Goal: Task Accomplishment & Management: Complete application form

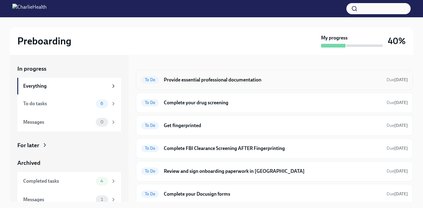
scroll to position [10, 0]
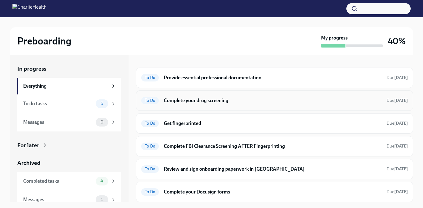
click at [279, 100] on h6 "Complete your drug screening" at bounding box center [273, 100] width 218 height 7
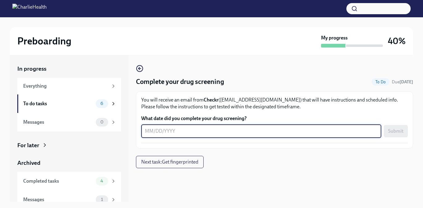
click at [279, 132] on textarea "What date did you complete your drug screening?" at bounding box center [261, 131] width 233 height 7
type textarea "[DATE]"
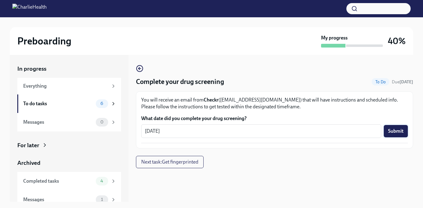
click at [279, 132] on span "Submit" at bounding box center [395, 131] width 15 height 6
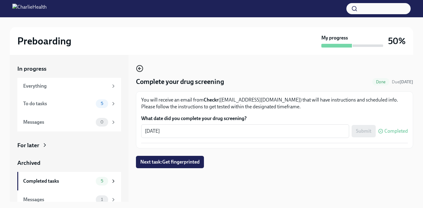
click at [139, 66] on icon "button" at bounding box center [139, 68] width 7 height 7
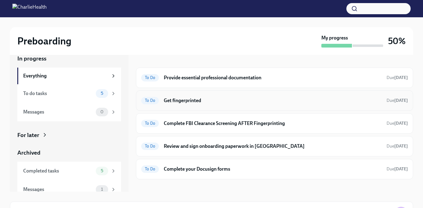
scroll to position [11, 0]
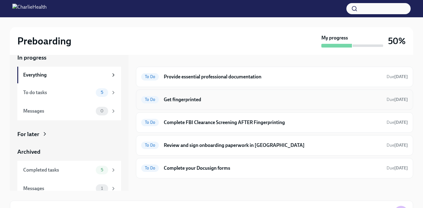
click at [197, 102] on h6 "Get fingerprinted" at bounding box center [273, 99] width 218 height 7
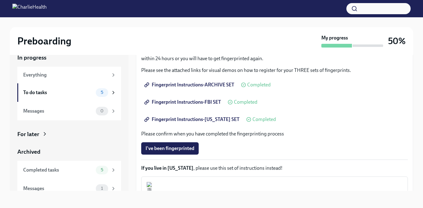
scroll to position [80, 0]
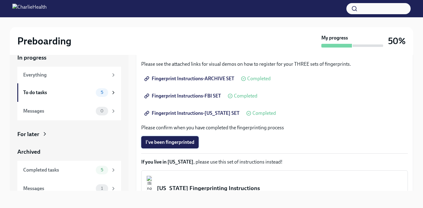
click at [193, 144] on span "I've been fingerprinted" at bounding box center [170, 142] width 49 height 6
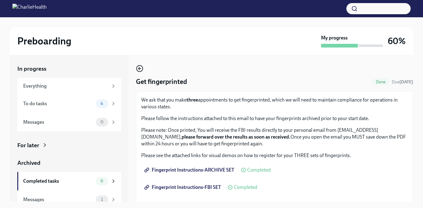
click at [141, 69] on icon "button" at bounding box center [139, 69] width 2 height 0
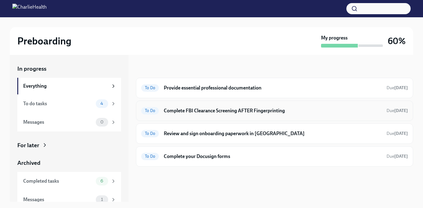
click at [203, 114] on div "To Do Complete FBI Clearance Screening AFTER Fingerprinting Due in 3 days" at bounding box center [274, 111] width 267 height 10
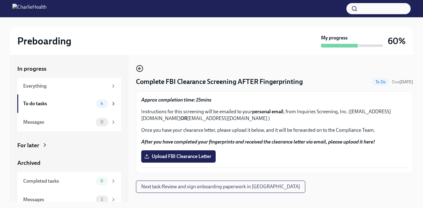
click at [141, 69] on icon "button" at bounding box center [139, 69] width 2 height 0
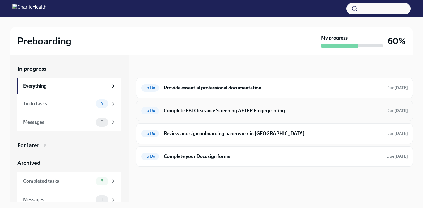
click at [185, 115] on div "To Do Complete FBI Clearance Screening AFTER Fingerprinting Due in 3 days" at bounding box center [274, 111] width 267 height 10
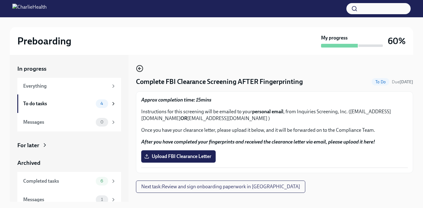
click at [138, 68] on icon "button" at bounding box center [139, 68] width 7 height 7
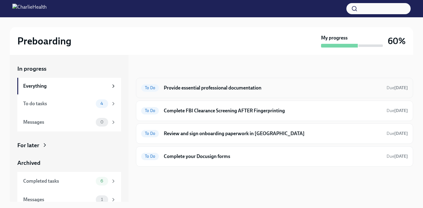
click at [191, 78] on div "To Do Provide essential professional documentation Due yesterday" at bounding box center [274, 88] width 277 height 20
click at [191, 85] on h6 "Provide essential professional documentation" at bounding box center [273, 88] width 218 height 7
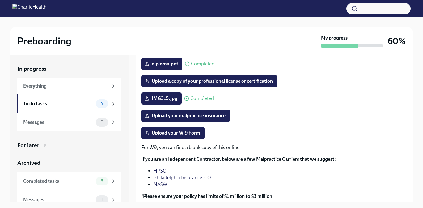
scroll to position [125, 0]
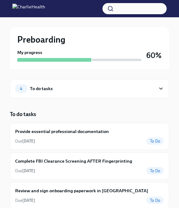
click at [137, 108] on div "4 To do tasks To do tasks Provide essential professional documentation Due [DAT…" at bounding box center [89, 189] width 159 height 241
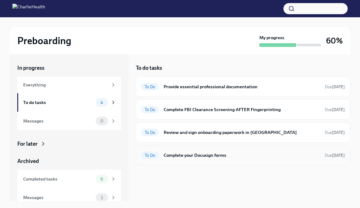
click at [261, 157] on h6 "Complete your Docusign forms" at bounding box center [242, 155] width 156 height 7
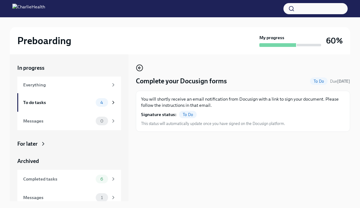
click at [141, 70] on icon "button" at bounding box center [139, 67] width 7 height 7
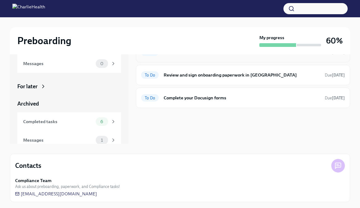
scroll to position [59, 0]
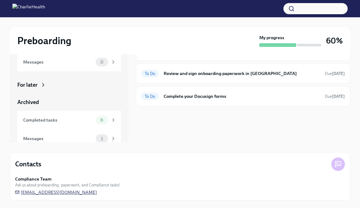
click at [30, 193] on span "[EMAIL_ADDRESS][DOMAIN_NAME]" at bounding box center [56, 192] width 82 height 6
click at [340, 166] on icon at bounding box center [339, 165] width 6 height 6
click at [89, 192] on span "[EMAIL_ADDRESS][DOMAIN_NAME]" at bounding box center [56, 192] width 82 height 6
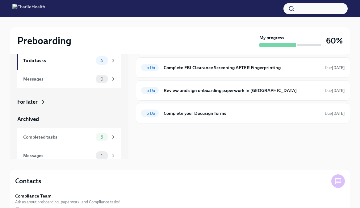
scroll to position [0, 0]
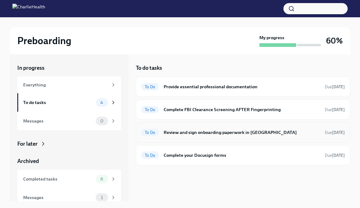
click at [217, 133] on h6 "Review and sign onboarding paperwork in [GEOGRAPHIC_DATA]" at bounding box center [242, 132] width 156 height 7
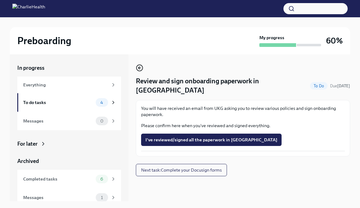
click at [139, 68] on icon "button" at bounding box center [139, 68] width 2 height 0
